Goal: Information Seeking & Learning: Check status

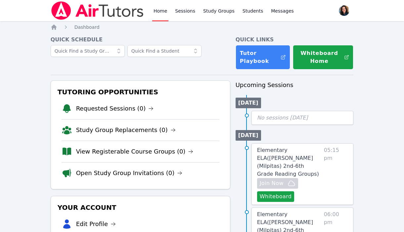
click at [117, 107] on link "Requested Sessions (0)" at bounding box center [115, 108] width 78 height 9
